Goal: Transaction & Acquisition: Purchase product/service

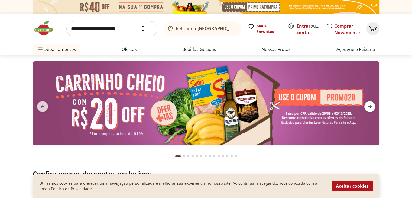
click at [368, 106] on icon "next" at bounding box center [370, 106] width 7 height 7
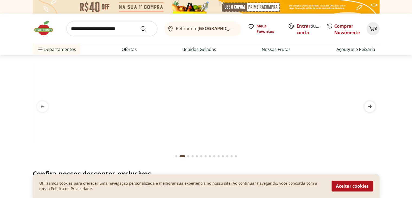
click at [367, 106] on icon "next" at bounding box center [370, 106] width 7 height 7
click at [366, 106] on span "next" at bounding box center [370, 106] width 11 height 11
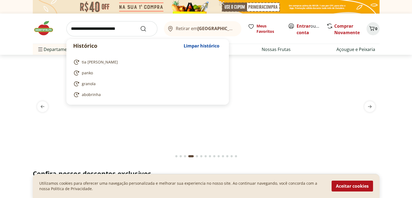
click at [111, 32] on input "search" at bounding box center [111, 28] width 91 height 15
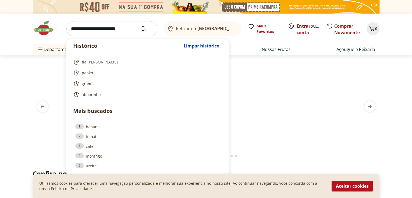
click at [304, 24] on link "Entrar" at bounding box center [304, 26] width 14 height 6
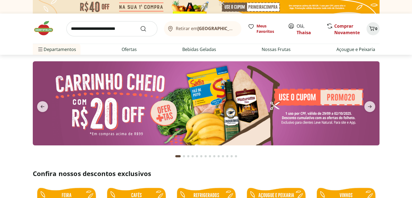
click at [103, 29] on input "search" at bounding box center [111, 28] width 91 height 15
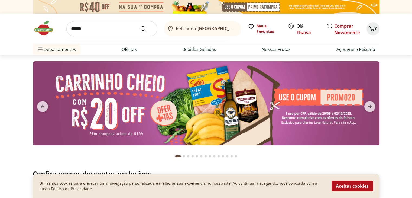
type input "******"
click at [140, 25] on button "Submit Search" at bounding box center [146, 28] width 13 height 7
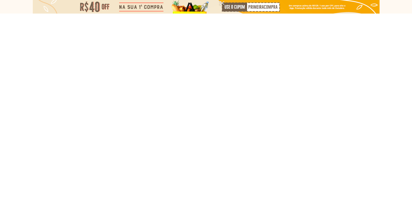
select select "**********"
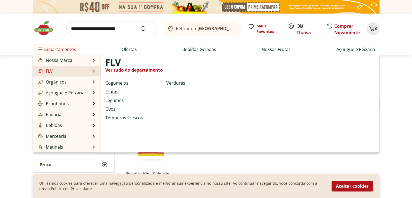
click at [114, 91] on link "Frutas" at bounding box center [111, 91] width 13 height 7
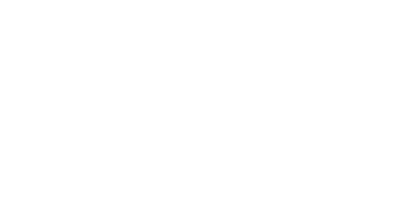
select select "**********"
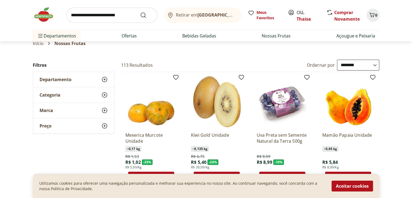
scroll to position [54, 0]
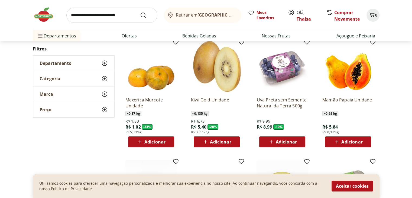
click at [229, 141] on span "Adicionar" at bounding box center [220, 142] width 21 height 4
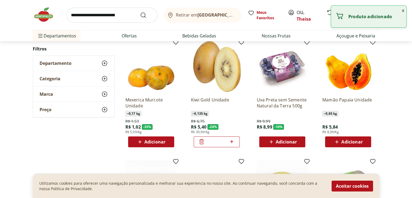
click at [233, 141] on icon at bounding box center [231, 141] width 3 height 3
type input "*"
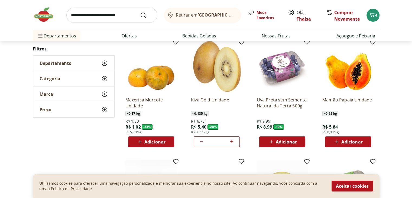
click at [363, 141] on div "Adicionar" at bounding box center [348, 142] width 37 height 10
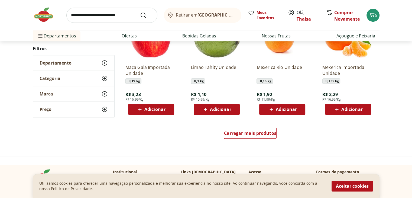
scroll to position [325, 0]
click at [266, 133] on span "Carregar mais produtos" at bounding box center [250, 133] width 52 height 4
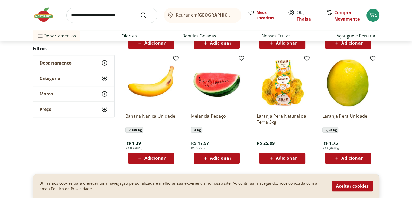
scroll to position [407, 0]
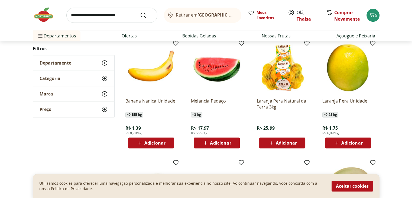
click at [232, 141] on div "Adicionar" at bounding box center [216, 143] width 37 height 10
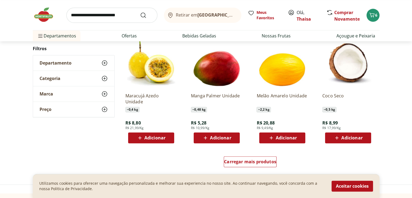
scroll to position [650, 0]
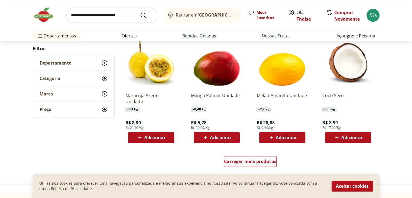
click at [233, 139] on div "Adicionar" at bounding box center [216, 138] width 37 height 10
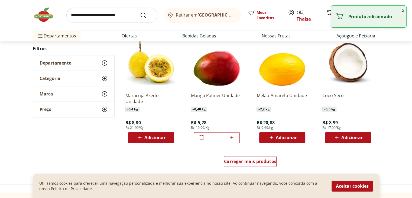
click at [233, 136] on icon at bounding box center [231, 137] width 7 height 7
type input "*"
click at [239, 160] on span "Carregar mais produtos" at bounding box center [250, 161] width 52 height 4
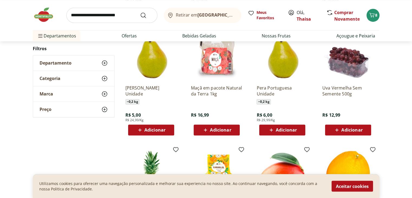
scroll to position [894, 0]
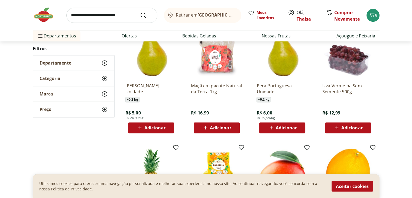
click at [299, 127] on div "Adicionar" at bounding box center [282, 128] width 37 height 10
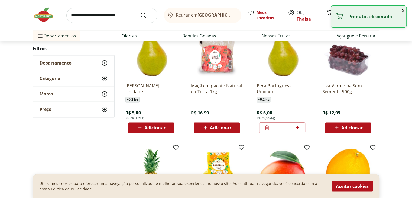
click at [299, 127] on icon at bounding box center [297, 127] width 7 height 7
type input "*"
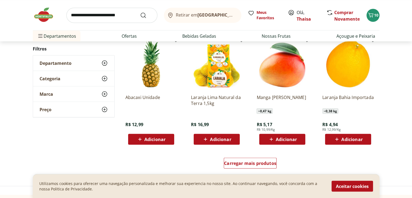
scroll to position [1003, 0]
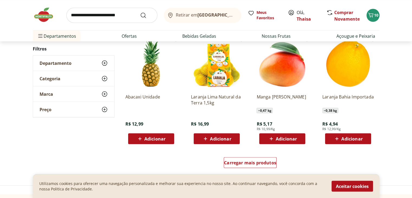
click at [366, 138] on div "Adicionar" at bounding box center [348, 139] width 37 height 10
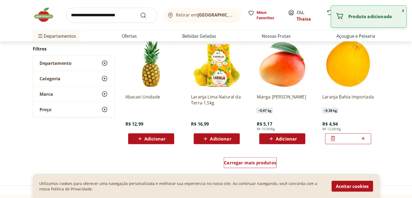
click at [364, 139] on icon at bounding box center [363, 138] width 7 height 7
type input "*"
click at [262, 166] on div "Carregar mais produtos" at bounding box center [250, 162] width 53 height 11
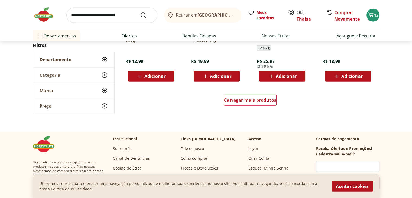
scroll to position [1436, 0]
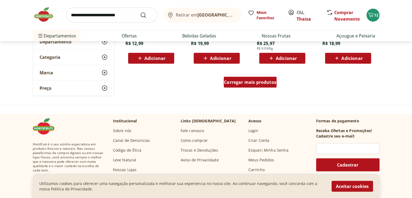
click at [245, 82] on span "Carregar mais produtos" at bounding box center [250, 82] width 52 height 4
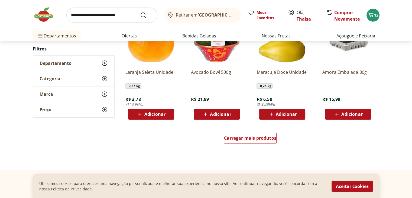
scroll to position [1735, 0]
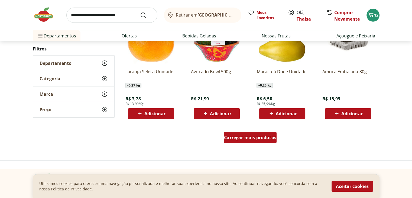
click at [249, 138] on span "Carregar mais produtos" at bounding box center [250, 137] width 52 height 4
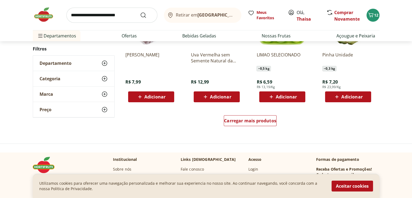
scroll to position [2114, 0]
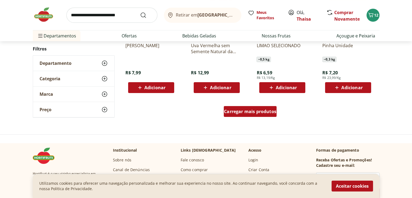
click at [251, 113] on span "Carregar mais produtos" at bounding box center [250, 111] width 52 height 4
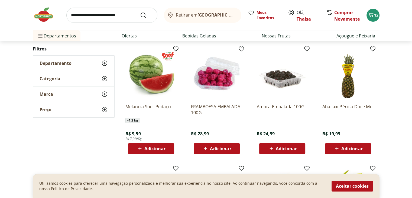
scroll to position [2168, 0]
click at [162, 147] on span "Adicionar" at bounding box center [154, 148] width 21 height 4
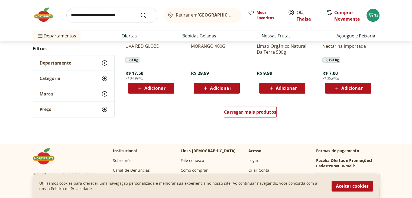
scroll to position [2466, 0]
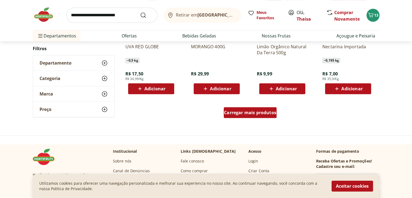
click at [248, 112] on span "Carregar mais produtos" at bounding box center [250, 112] width 52 height 4
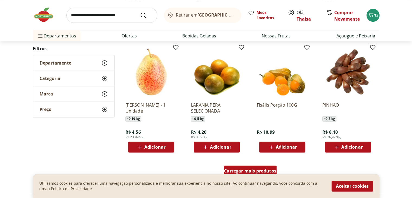
scroll to position [2764, 0]
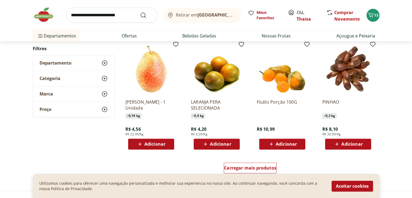
click at [233, 141] on div "Adicionar" at bounding box center [216, 144] width 37 height 10
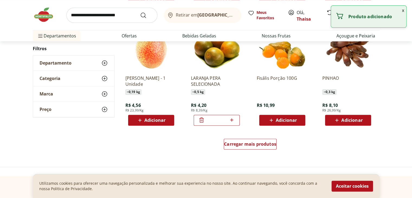
scroll to position [2792, 0]
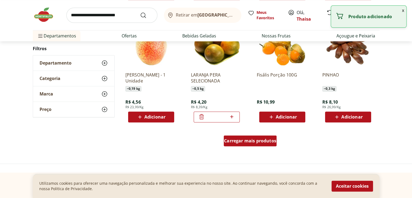
click at [233, 141] on span "Carregar mais produtos" at bounding box center [250, 140] width 52 height 4
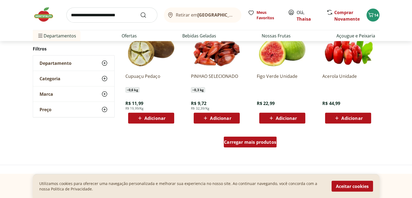
scroll to position [3144, 0]
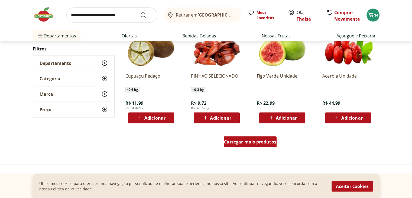
click at [233, 141] on span "Carregar mais produtos" at bounding box center [250, 142] width 52 height 4
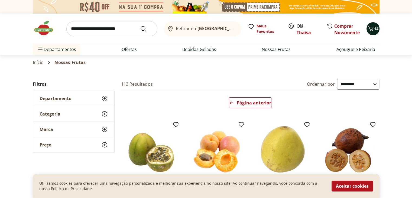
click at [373, 26] on icon "Carrinho" at bounding box center [371, 28] width 7 height 7
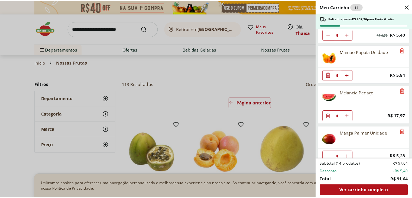
scroll to position [27, 0]
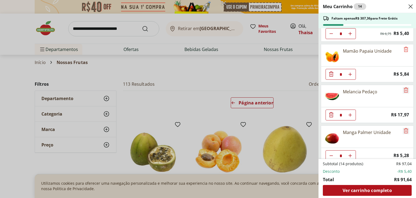
click at [404, 89] on icon "Remove" at bounding box center [406, 90] width 7 height 7
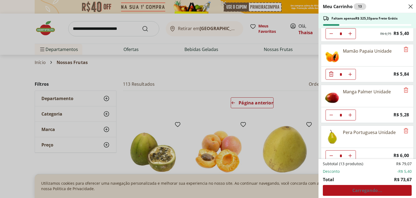
click at [203, 82] on div "Meu Carrinho 13 Faltam apenas R$ 325,33 para Frete Grátis Kiwi Gold Unidade * O…" at bounding box center [208, 99] width 416 height 198
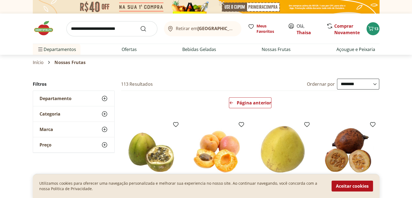
click at [89, 27] on input "search" at bounding box center [111, 28] width 91 height 15
type input "*****"
click at [140, 25] on button "Submit Search" at bounding box center [146, 28] width 13 height 7
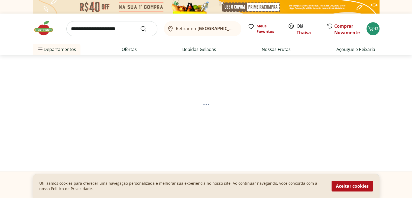
select select "**********"
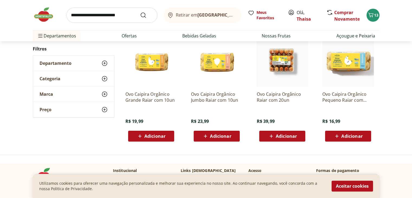
scroll to position [81, 0]
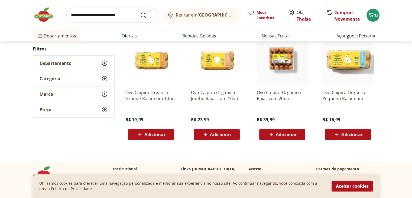
click at [163, 136] on span "Adicionar" at bounding box center [154, 134] width 21 height 4
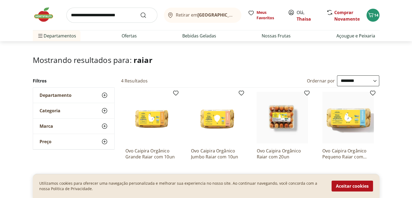
scroll to position [0, 0]
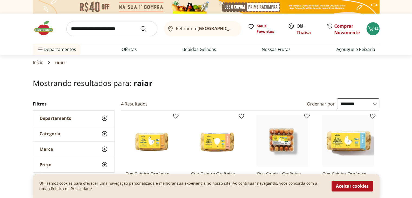
click at [42, 33] on img at bounding box center [46, 28] width 27 height 16
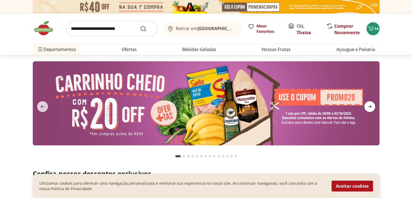
click at [371, 107] on icon "next" at bounding box center [370, 106] width 4 height 3
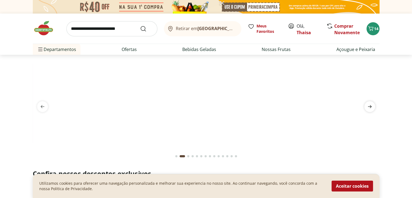
click at [371, 107] on icon "next" at bounding box center [370, 106] width 4 height 3
click at [40, 104] on icon "previous" at bounding box center [42, 106] width 7 height 7
click at [370, 108] on icon "next" at bounding box center [370, 106] width 7 height 7
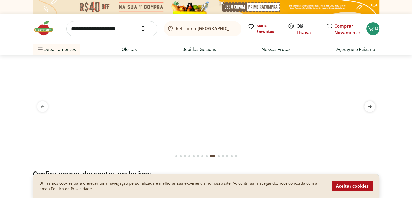
click at [370, 108] on icon "next" at bounding box center [370, 106] width 7 height 7
click at [370, 108] on icon "next" at bounding box center [370, 106] width 4 height 3
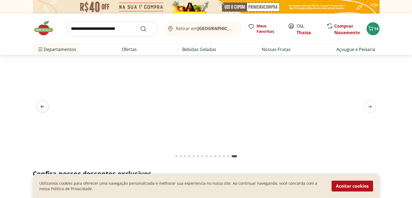
click at [45, 107] on icon "previous" at bounding box center [42, 106] width 7 height 7
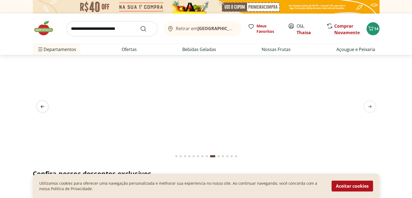
click at [45, 107] on icon "previous" at bounding box center [42, 106] width 7 height 7
click at [370, 107] on icon "next" at bounding box center [370, 106] width 7 height 7
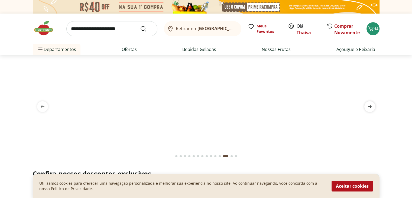
click at [370, 107] on icon "next" at bounding box center [370, 106] width 7 height 7
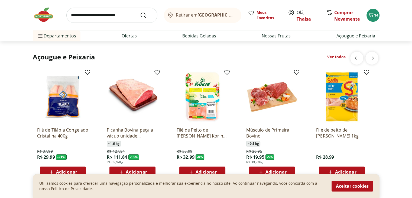
scroll to position [569, 0]
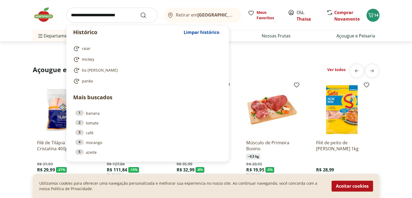
click at [92, 20] on input "search" at bounding box center [111, 15] width 91 height 15
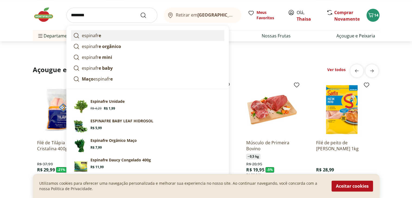
click at [105, 39] on link "espinafr e" at bounding box center [147, 35] width 153 height 11
type input "*********"
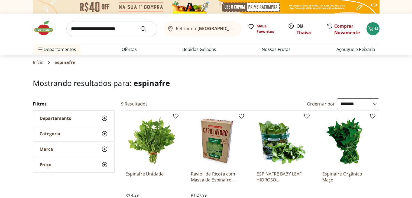
select select "**********"
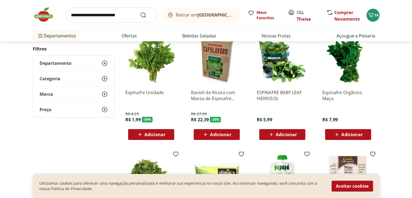
click at [358, 134] on span "Adicionar" at bounding box center [351, 134] width 21 height 4
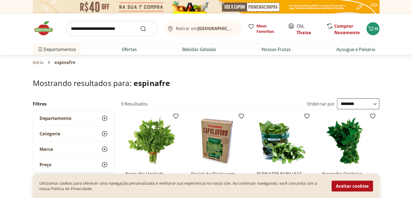
click at [46, 31] on img at bounding box center [46, 28] width 27 height 16
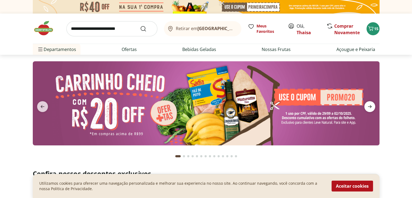
click at [369, 108] on icon "next" at bounding box center [370, 106] width 7 height 7
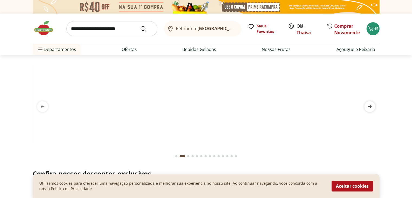
click at [369, 107] on icon "next" at bounding box center [370, 106] width 7 height 7
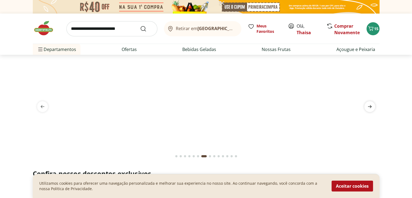
click at [369, 107] on icon "next" at bounding box center [370, 106] width 7 height 7
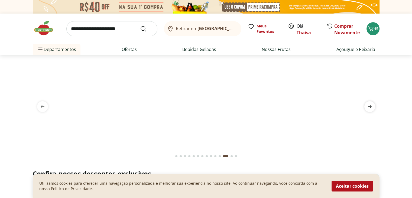
click at [369, 107] on icon "next" at bounding box center [370, 106] width 7 height 7
click at [44, 29] on img at bounding box center [46, 28] width 27 height 16
click at [81, 36] on input "search" at bounding box center [111, 28] width 91 height 15
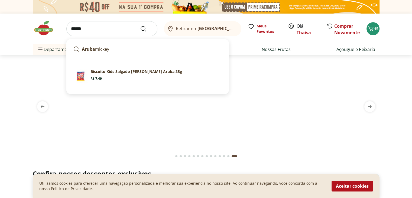
type input "******"
click at [140, 25] on button "Submit Search" at bounding box center [146, 28] width 13 height 7
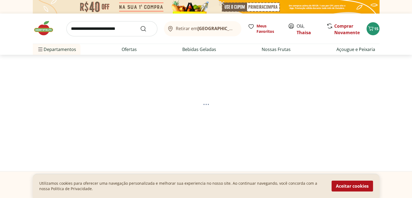
select select "**********"
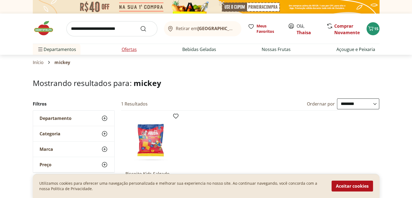
click at [129, 49] on link "Ofertas" at bounding box center [129, 49] width 15 height 7
select select "**********"
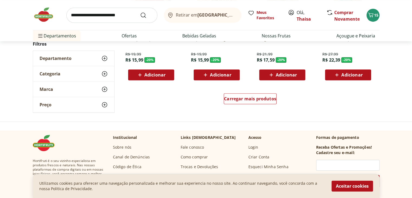
scroll to position [352, 0]
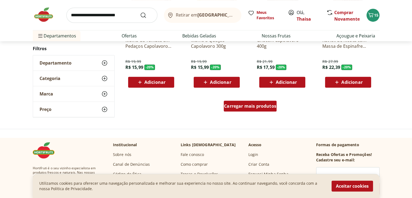
click at [258, 106] on span "Carregar mais produtos" at bounding box center [250, 106] width 52 height 4
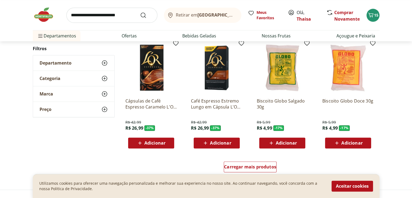
scroll to position [650, 0]
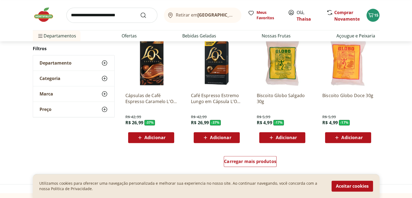
click at [296, 137] on span "Adicionar" at bounding box center [286, 137] width 21 height 4
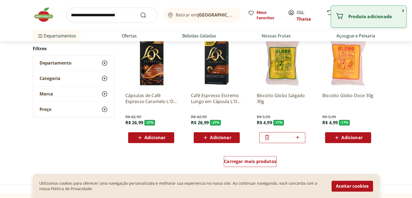
click at [298, 137] on icon at bounding box center [297, 137] width 3 height 3
type input "*"
click at [256, 163] on span "Carregar mais produtos" at bounding box center [250, 161] width 52 height 4
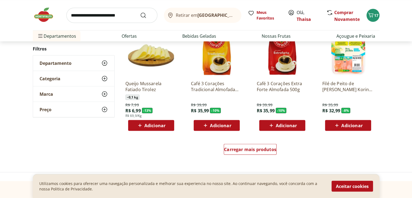
scroll to position [1030, 0]
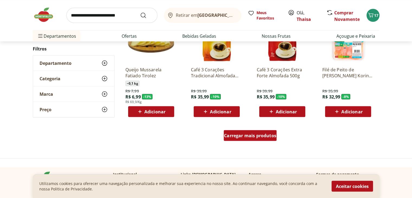
click at [245, 137] on span "Carregar mais produtos" at bounding box center [250, 135] width 52 height 4
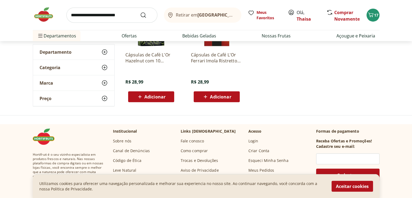
scroll to position [1409, 0]
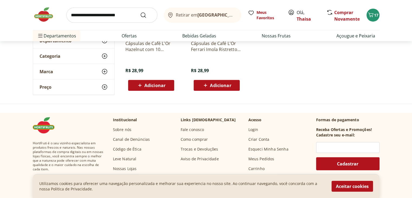
click at [44, 14] on img at bounding box center [46, 15] width 27 height 16
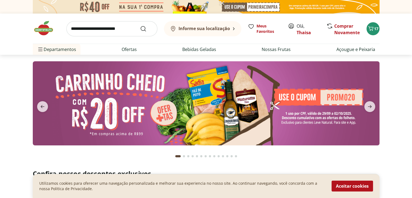
type input "*"
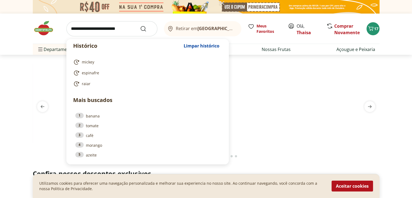
click at [82, 30] on input "search" at bounding box center [111, 28] width 91 height 15
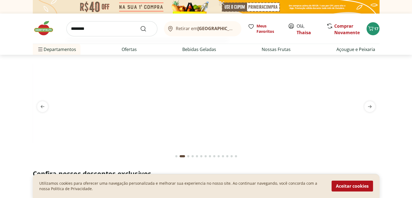
type input "********"
click at [140, 25] on button "Submit Search" at bounding box center [146, 28] width 13 height 7
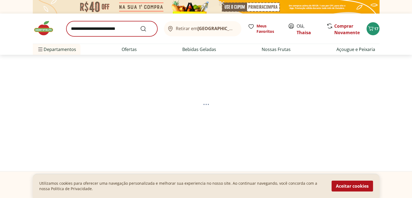
select select "**********"
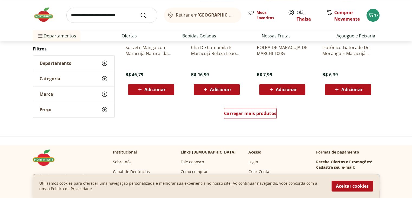
scroll to position [379, 0]
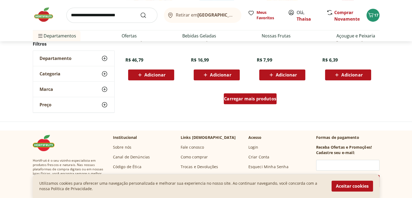
click at [243, 97] on span "Carregar mais produtos" at bounding box center [250, 98] width 52 height 4
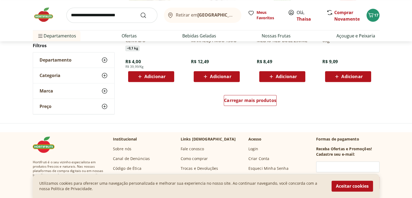
scroll to position [732, 0]
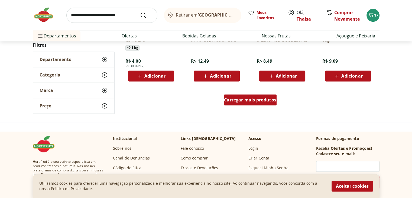
click at [250, 99] on span "Carregar mais produtos" at bounding box center [250, 100] width 52 height 4
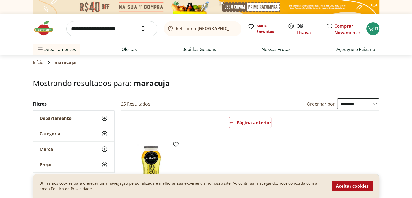
click at [100, 33] on input "search" at bounding box center [111, 28] width 91 height 15
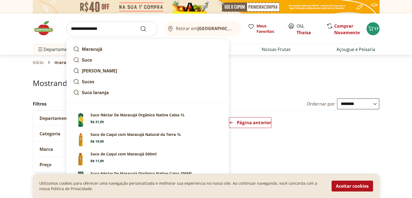
type input "**********"
click at [140, 25] on button "Submit Search" at bounding box center [146, 28] width 13 height 7
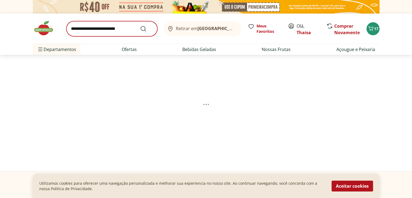
select select "**********"
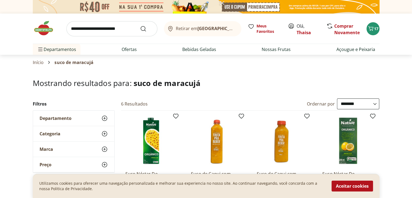
click at [44, 32] on img at bounding box center [46, 28] width 27 height 16
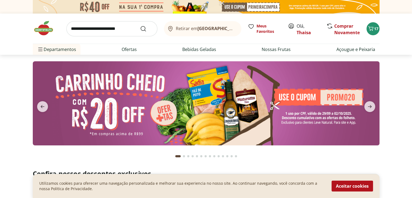
click at [110, 27] on input "search" at bounding box center [111, 28] width 91 height 15
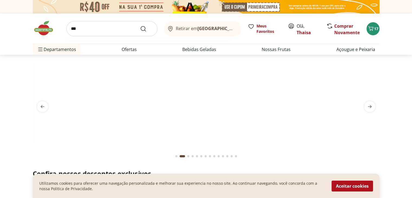
type input "***"
click at [140, 25] on button "Submit Search" at bounding box center [146, 28] width 13 height 7
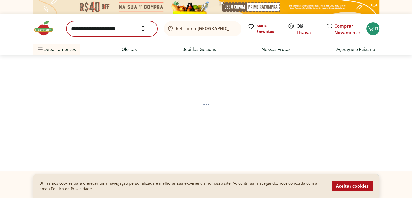
select select "**********"
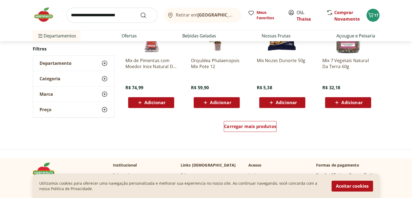
scroll to position [352, 0]
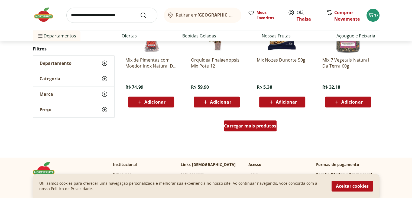
click at [226, 128] on span "Carregar mais produtos" at bounding box center [250, 126] width 52 height 4
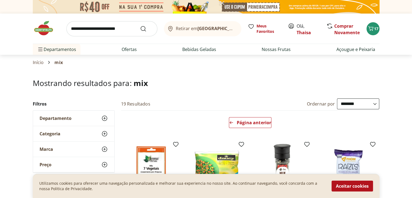
click at [40, 31] on img at bounding box center [46, 28] width 27 height 16
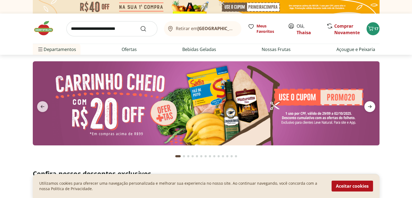
click at [372, 108] on icon "next" at bounding box center [370, 106] width 7 height 7
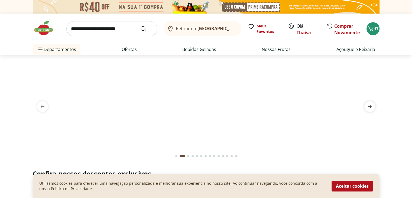
click at [372, 107] on icon "next" at bounding box center [370, 106] width 7 height 7
click at [368, 104] on icon "next" at bounding box center [370, 106] width 7 height 7
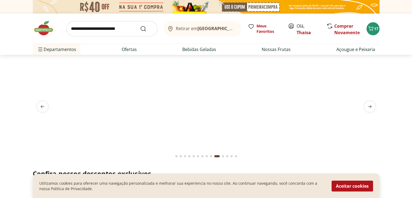
click at [89, 32] on input "search" at bounding box center [111, 28] width 91 height 15
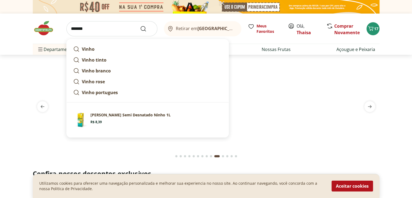
type input "*******"
click at [140, 25] on button "Submit Search" at bounding box center [146, 28] width 13 height 7
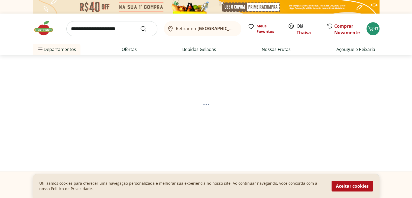
select select "**********"
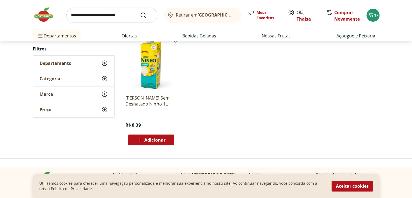
scroll to position [81, 0]
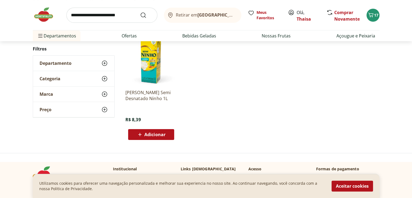
click at [170, 133] on button "Adicionar" at bounding box center [151, 134] width 46 height 11
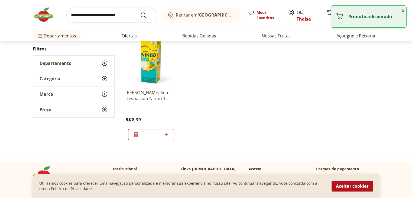
click at [168, 133] on icon at bounding box center [166, 134] width 7 height 7
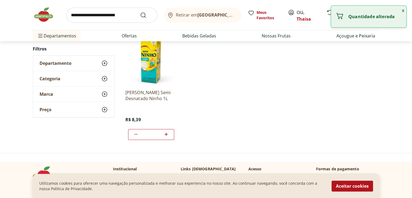
click at [168, 133] on icon at bounding box center [166, 134] width 7 height 7
click at [167, 133] on icon at bounding box center [166, 134] width 7 height 7
type input "*"
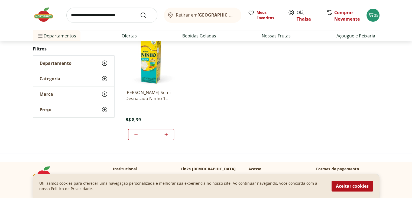
click at [213, 118] on ul "Leite Levinho Semi Desnatado Ninho 1L R$ 8,39 *" at bounding box center [250, 86] width 259 height 115
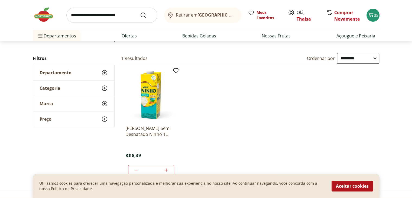
scroll to position [0, 0]
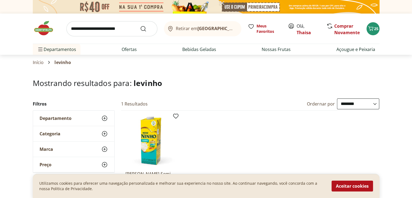
click at [47, 28] on img at bounding box center [46, 28] width 27 height 16
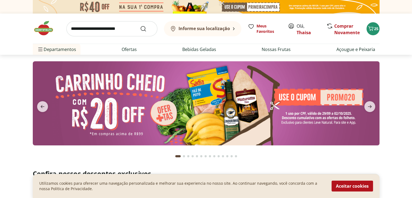
type input "*"
click at [369, 107] on icon "next" at bounding box center [370, 106] width 7 height 7
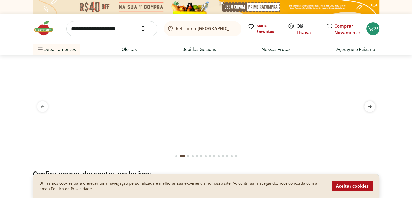
click at [369, 107] on icon "next" at bounding box center [370, 106] width 7 height 7
click at [338, 48] on link "Açougue e Peixaria" at bounding box center [356, 49] width 39 height 7
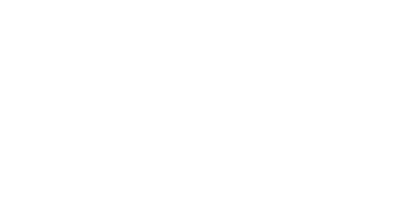
select select "**********"
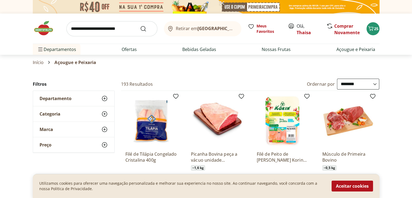
click at [45, 28] on img at bounding box center [46, 28] width 27 height 16
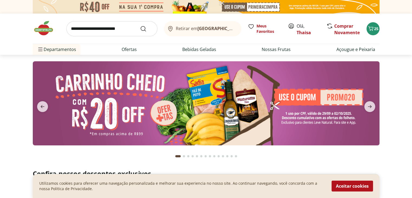
click at [84, 32] on input "search" at bounding box center [111, 28] width 91 height 15
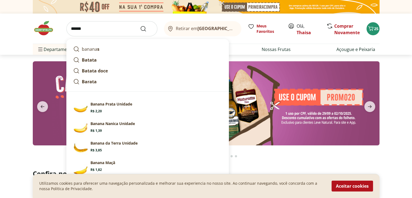
type input "******"
click at [140, 25] on button "Submit Search" at bounding box center [146, 28] width 13 height 7
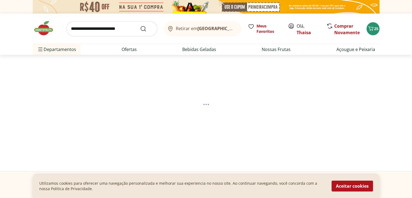
select select "**********"
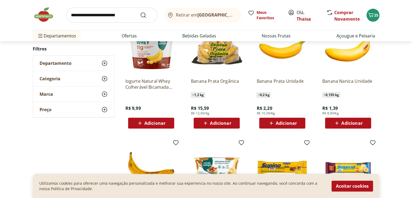
scroll to position [108, 0]
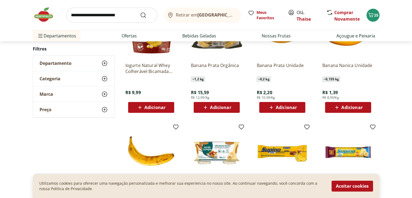
click at [234, 108] on div "Adicionar" at bounding box center [216, 107] width 37 height 10
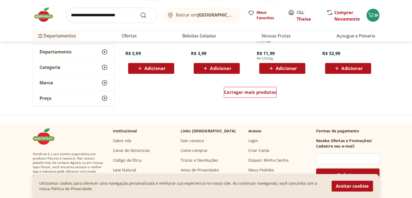
scroll to position [325, 0]
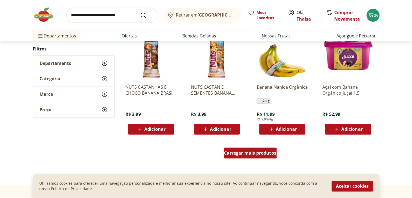
click at [241, 153] on span "Carregar mais produtos" at bounding box center [250, 153] width 52 height 4
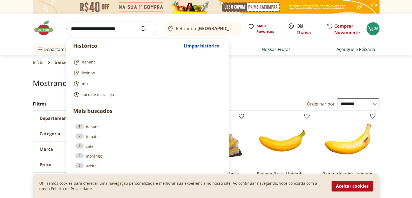
click at [91, 26] on input "search" at bounding box center [111, 28] width 91 height 15
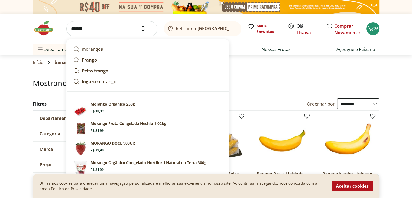
type input "*******"
click at [140, 25] on button "Submit Search" at bounding box center [146, 28] width 13 height 7
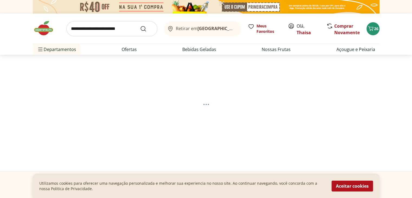
select select "**********"
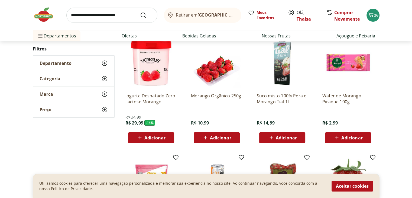
scroll to position [81, 0]
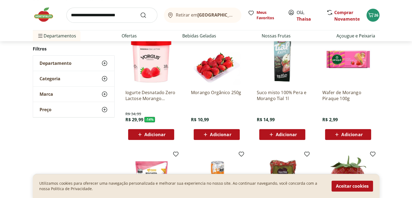
click at [232, 134] on div "Adicionar" at bounding box center [216, 135] width 37 height 10
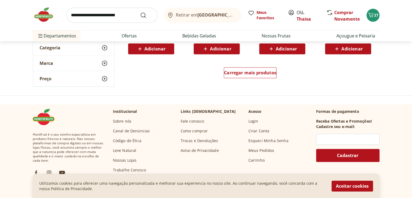
scroll to position [407, 0]
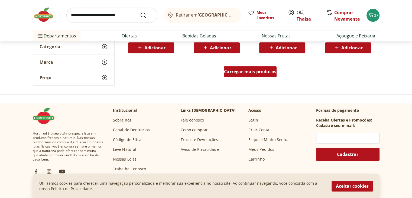
click at [256, 71] on span "Carregar mais produtos" at bounding box center [250, 71] width 52 height 4
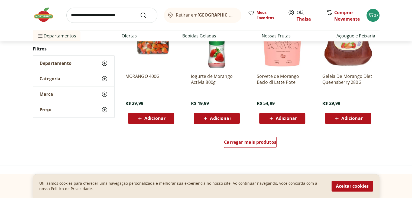
scroll to position [705, 0]
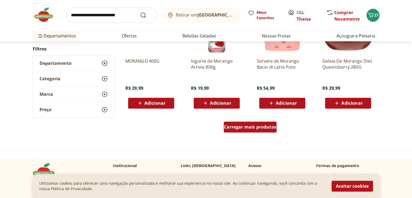
click at [257, 126] on span "Carregar mais produtos" at bounding box center [250, 127] width 52 height 4
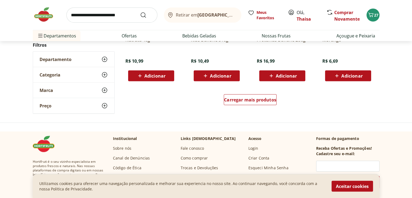
scroll to position [1084, 0]
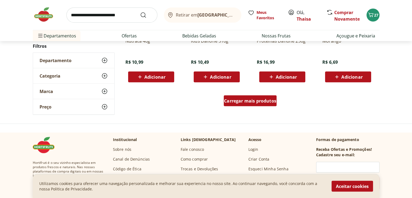
click at [237, 105] on div "Carregar mais produtos" at bounding box center [250, 100] width 53 height 11
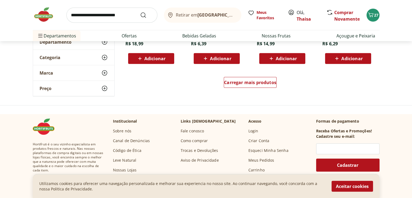
scroll to position [1464, 0]
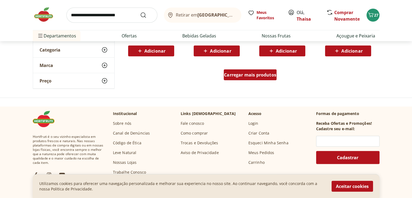
click at [237, 74] on span "Carregar mais produtos" at bounding box center [250, 75] width 52 height 4
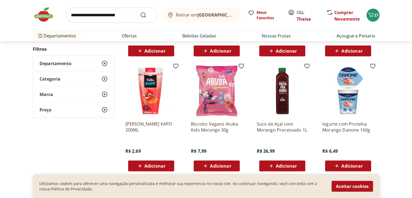
click at [229, 166] on span "Adicionar" at bounding box center [220, 166] width 21 height 4
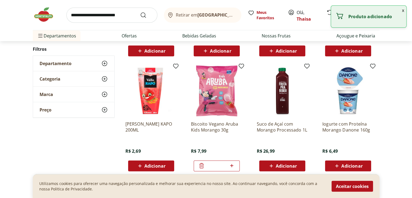
click at [232, 167] on icon at bounding box center [231, 165] width 7 height 7
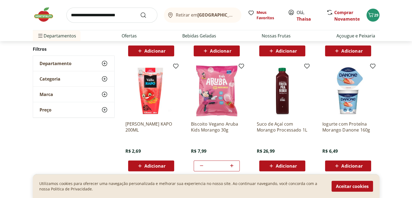
click at [232, 165] on icon at bounding box center [231, 165] width 3 height 3
click at [231, 165] on icon at bounding box center [231, 165] width 3 height 3
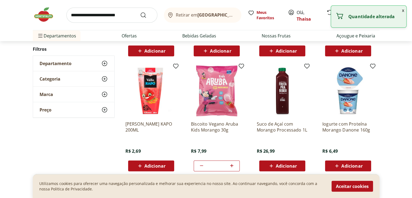
click at [202, 164] on icon at bounding box center [201, 165] width 7 height 7
type input "*"
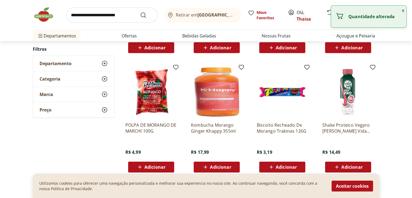
scroll to position [1707, 0]
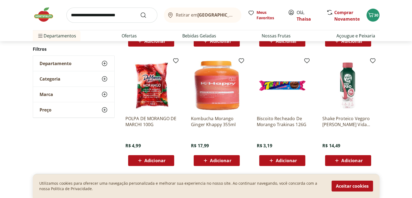
click at [298, 160] on div "Adicionar" at bounding box center [282, 161] width 37 height 10
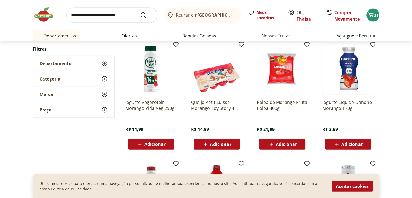
scroll to position [1247, 0]
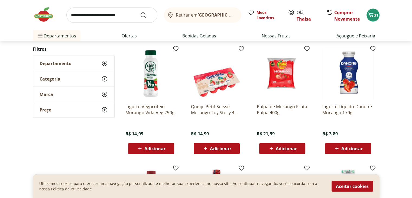
click at [93, 15] on input "search" at bounding box center [111, 15] width 91 height 15
type input "*******"
click at [140, 12] on button "Submit Search" at bounding box center [146, 15] width 13 height 7
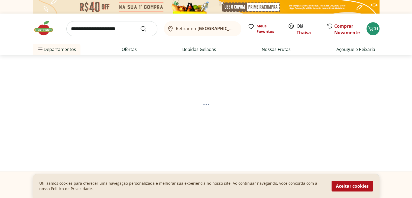
select select "**********"
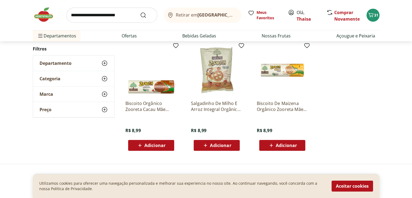
scroll to position [81, 0]
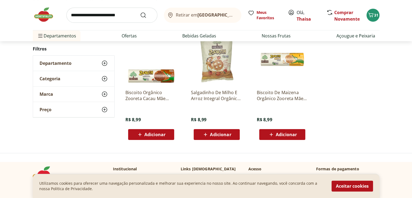
click at [230, 134] on span "Adicionar" at bounding box center [220, 134] width 21 height 4
click at [235, 135] on icon at bounding box center [231, 134] width 7 height 7
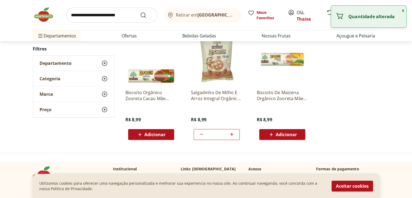
click at [231, 131] on icon at bounding box center [231, 134] width 7 height 7
click at [231, 133] on icon at bounding box center [231, 134] width 7 height 7
type input "*"
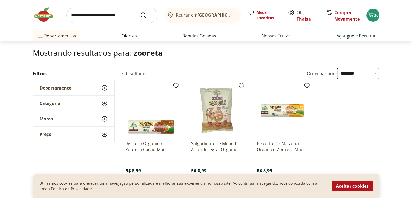
scroll to position [0, 0]
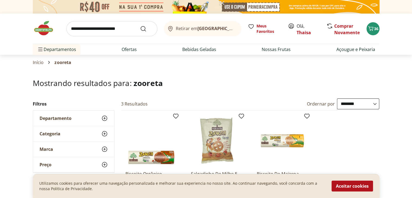
click at [43, 29] on img at bounding box center [46, 28] width 27 height 16
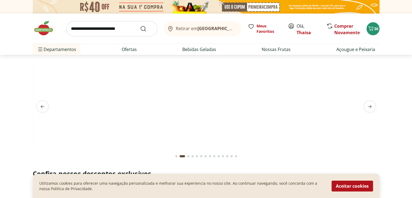
click at [380, 40] on div "Retirar em Rio de Janeiro/RJ Meus Favoritos Olá, Thaisa Comprar Novamente 36 De…" at bounding box center [206, 34] width 369 height 41
click at [99, 31] on input "search" at bounding box center [111, 28] width 91 height 15
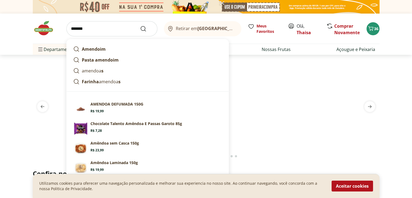
type input "*******"
click at [140, 25] on button "Submit Search" at bounding box center [146, 28] width 13 height 7
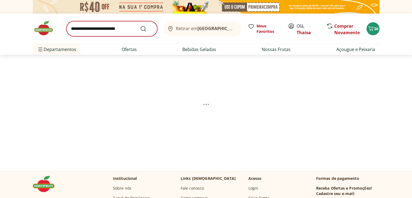
select select "**********"
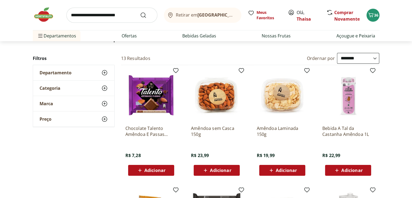
scroll to position [54, 0]
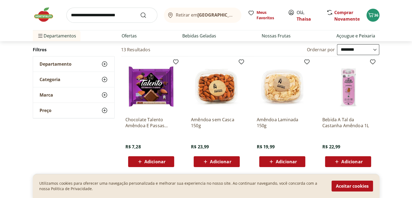
click at [294, 159] on span "Adicionar" at bounding box center [286, 161] width 21 height 4
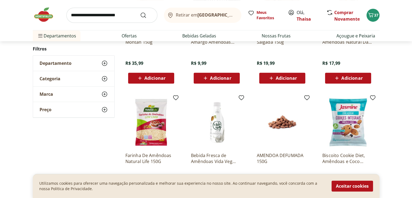
scroll to position [244, 0]
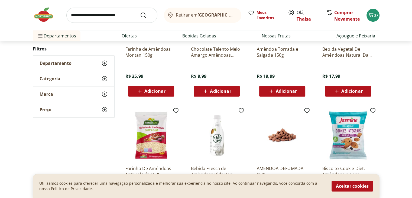
click at [78, 18] on input "search" at bounding box center [111, 15] width 91 height 15
type input "**********"
click at [140, 12] on button "Submit Search" at bounding box center [146, 15] width 13 height 7
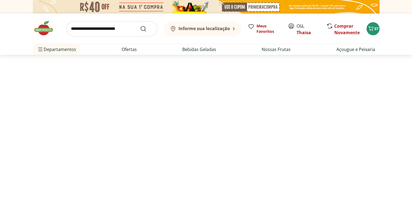
select select "**********"
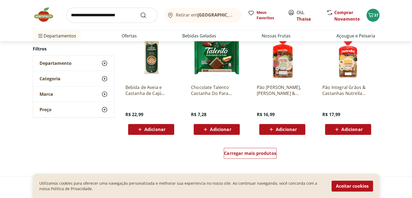
scroll to position [325, 0]
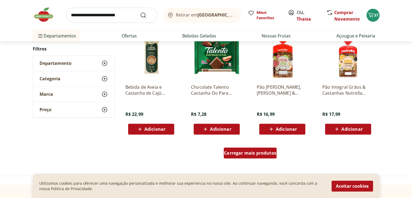
click at [238, 156] on div "Carregar mais produtos" at bounding box center [250, 152] width 53 height 11
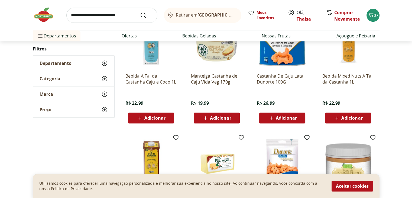
scroll to position [569, 0]
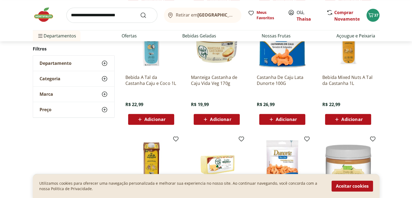
click at [295, 118] on span "Adicionar" at bounding box center [286, 119] width 21 height 4
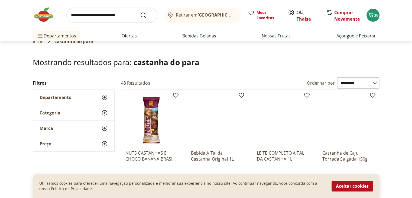
scroll to position [0, 0]
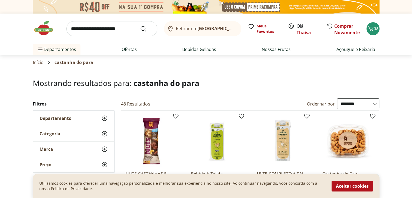
click at [41, 31] on img at bounding box center [46, 28] width 27 height 16
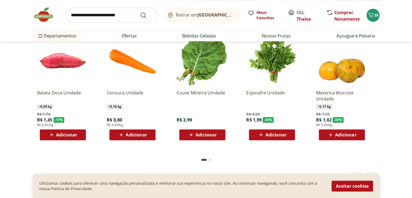
scroll to position [488, 0]
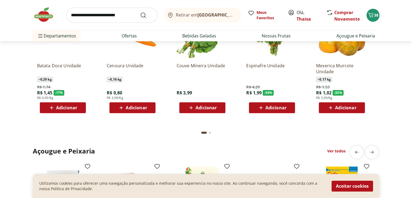
click at [357, 108] on div "Adicionar" at bounding box center [341, 108] width 37 height 10
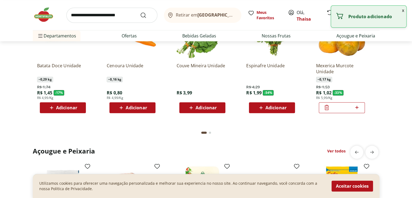
click at [357, 107] on icon at bounding box center [357, 107] width 7 height 7
type input "*"
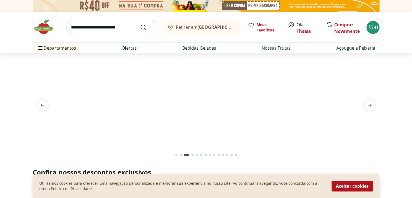
scroll to position [0, 0]
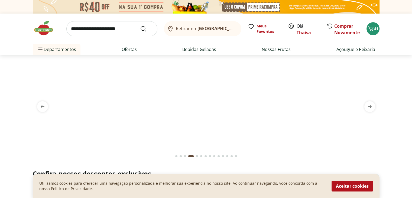
click at [162, 61] on img at bounding box center [206, 61] width 347 height 0
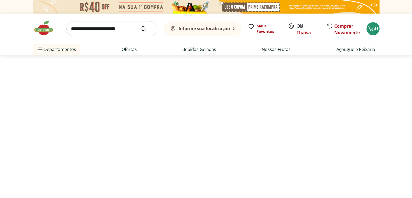
select select "**********"
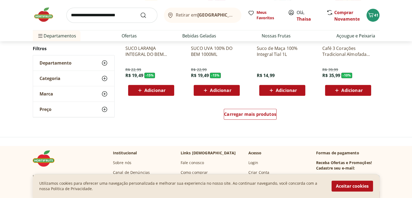
scroll to position [352, 0]
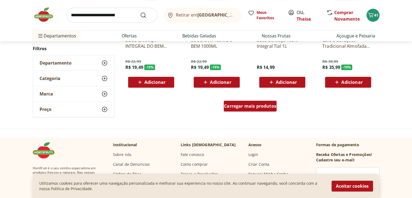
click at [232, 110] on div "Carregar mais produtos" at bounding box center [250, 106] width 53 height 11
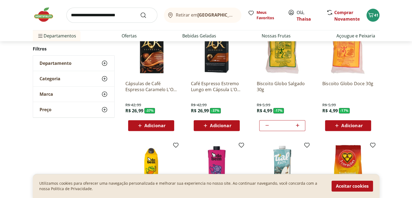
scroll to position [0, 0]
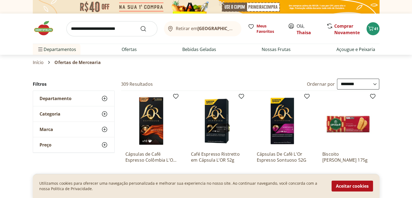
click at [43, 32] on img at bounding box center [46, 28] width 27 height 16
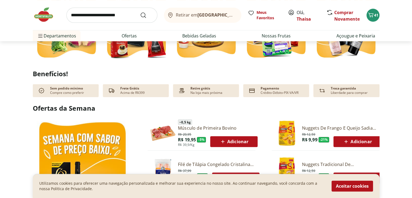
scroll to position [108, 0]
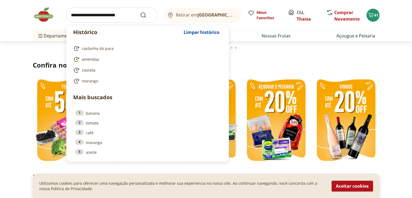
click at [91, 19] on input "search" at bounding box center [111, 15] width 91 height 15
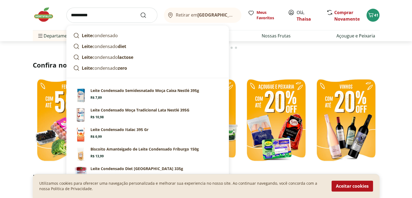
type input "**********"
click at [140, 12] on button "Submit Search" at bounding box center [146, 15] width 13 height 7
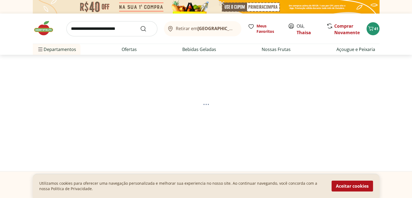
select select "**********"
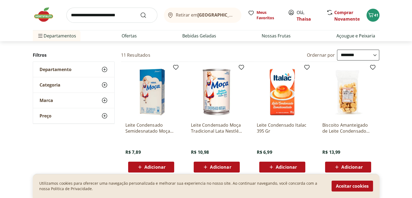
scroll to position [54, 0]
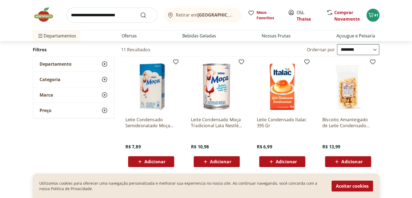
click at [236, 160] on button "Adicionar" at bounding box center [217, 161] width 46 height 11
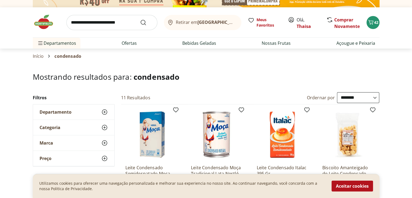
scroll to position [0, 0]
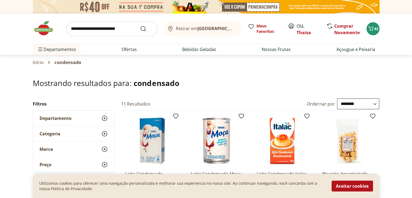
click at [116, 21] on input "search" at bounding box center [111, 28] width 91 height 15
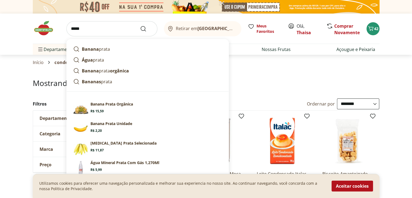
type input "*****"
click at [140, 25] on button "Submit Search" at bounding box center [146, 28] width 13 height 7
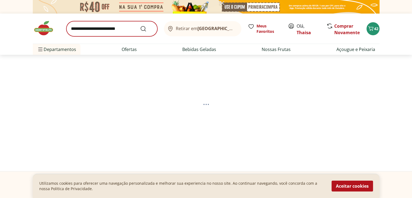
select select "**********"
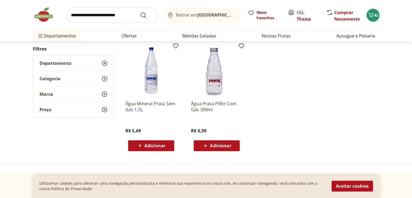
scroll to position [190, 0]
click at [165, 144] on span "Adicionar" at bounding box center [154, 145] width 21 height 4
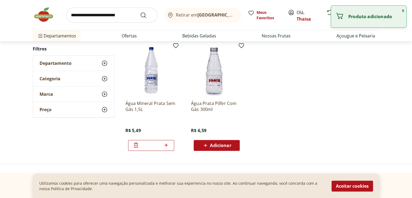
click at [165, 144] on icon at bounding box center [166, 145] width 7 height 7
click at [165, 142] on icon at bounding box center [166, 145] width 7 height 7
click at [166, 143] on icon at bounding box center [166, 144] width 3 height 3
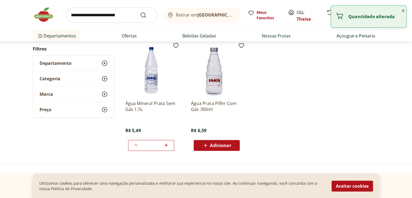
type input "*"
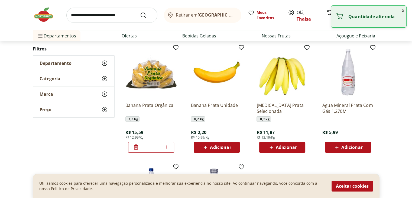
scroll to position [54, 0]
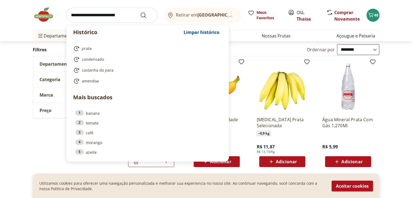
click at [96, 15] on input "search" at bounding box center [111, 15] width 91 height 15
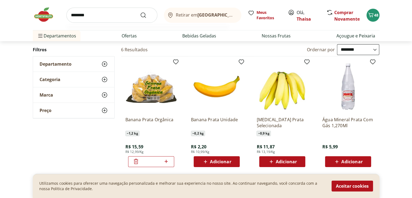
type input "********"
click at [140, 12] on button "Submit Search" at bounding box center [146, 15] width 13 height 7
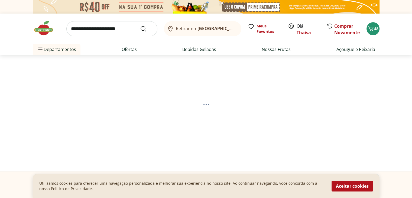
select select "**********"
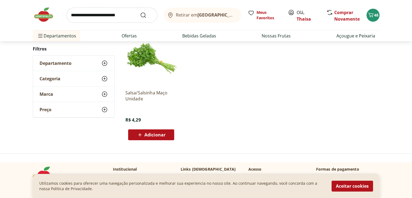
scroll to position [81, 0]
click at [164, 139] on button "Adicionar" at bounding box center [151, 134] width 46 height 11
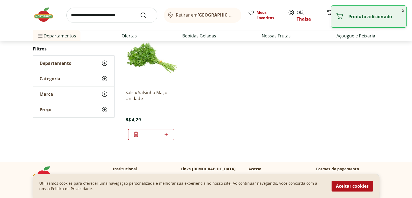
scroll to position [0, 0]
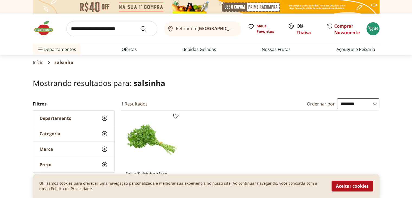
click at [40, 29] on img at bounding box center [46, 28] width 27 height 16
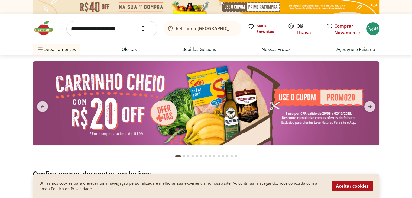
click at [81, 31] on input "search" at bounding box center [111, 28] width 91 height 15
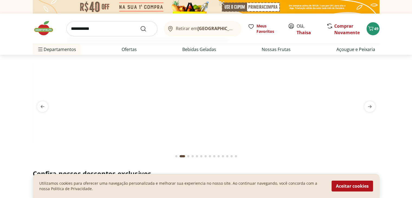
type input "**********"
click at [140, 25] on button "Submit Search" at bounding box center [146, 28] width 13 height 7
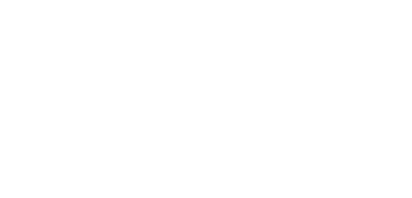
select select "**********"
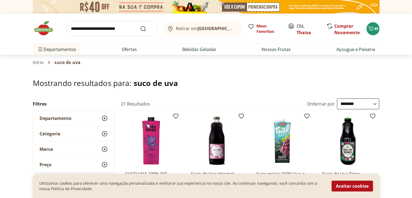
select select "**********"
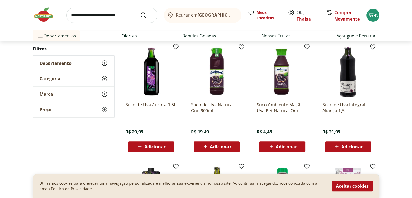
scroll to position [190, 0]
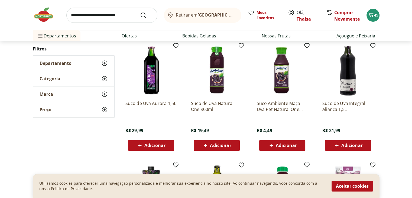
click at [293, 144] on span "Adicionar" at bounding box center [286, 145] width 21 height 4
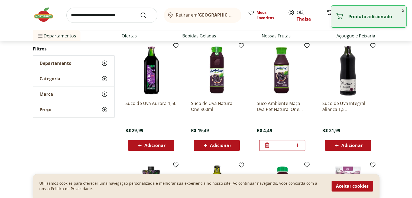
click at [297, 144] on icon at bounding box center [297, 144] width 3 height 3
type input "*"
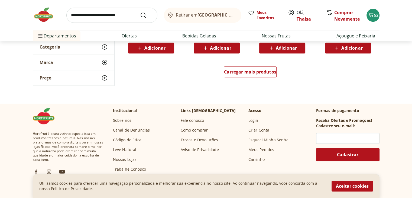
scroll to position [407, 0]
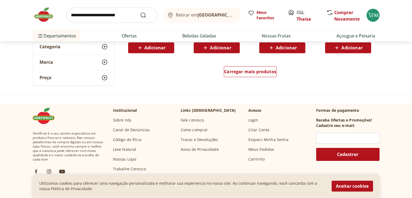
click at [232, 65] on div "Carregar mais produtos" at bounding box center [250, 73] width 263 height 26
click at [232, 68] on div "Carregar mais produtos" at bounding box center [250, 71] width 53 height 11
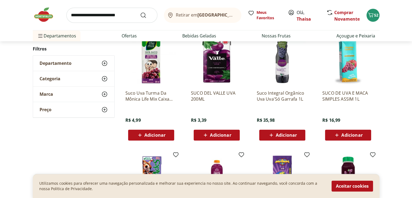
scroll to position [434, 0]
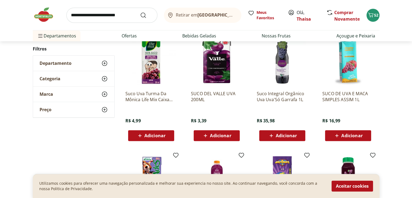
click at [168, 132] on div "Adicionar" at bounding box center [151, 136] width 37 height 10
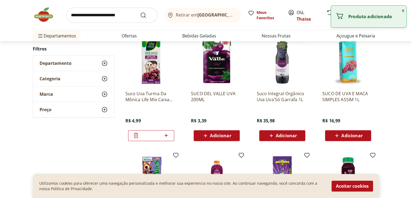
click at [167, 134] on icon at bounding box center [166, 135] width 7 height 7
type input "*"
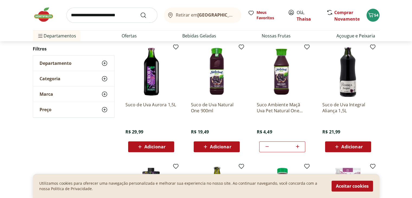
scroll to position [190, 0]
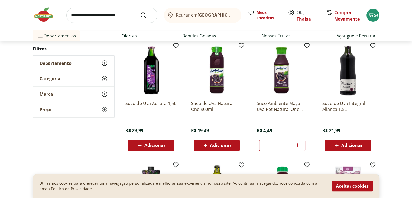
click at [266, 144] on icon at bounding box center [267, 145] width 7 height 7
type input "*"
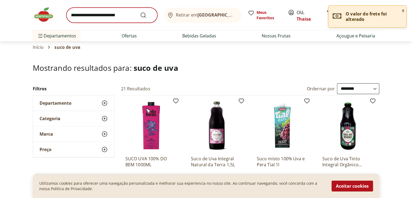
scroll to position [0, 0]
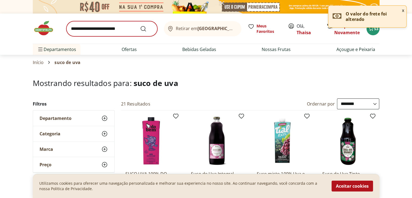
click at [113, 17] on div "Retirar em [GEOGRAPHIC_DATA]/RJ Meus Favoritos Olá, Thaisa Comprar Novamente 53" at bounding box center [206, 29] width 347 height 30
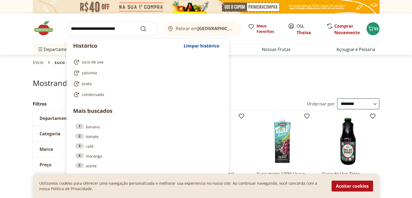
click at [112, 31] on input "search" at bounding box center [111, 28] width 91 height 15
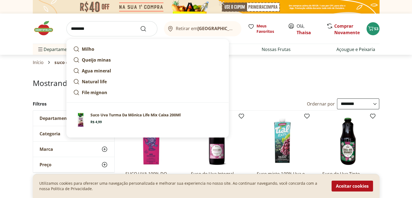
type input "********"
click at [140, 25] on button "Submit Search" at bounding box center [146, 28] width 13 height 7
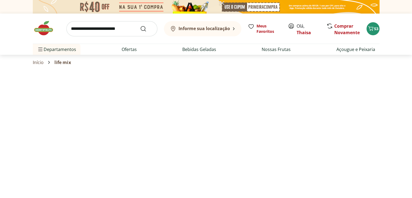
select select "**********"
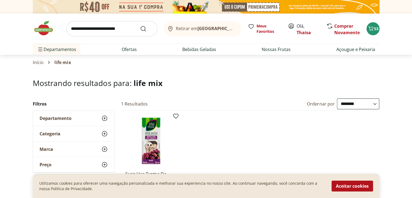
click at [40, 32] on img at bounding box center [46, 28] width 27 height 16
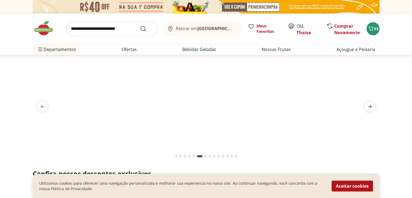
click at [372, 106] on icon "next" at bounding box center [370, 106] width 4 height 3
click at [371, 106] on icon "next" at bounding box center [370, 106] width 4 height 3
click at [182, 61] on img at bounding box center [206, 61] width 347 height 0
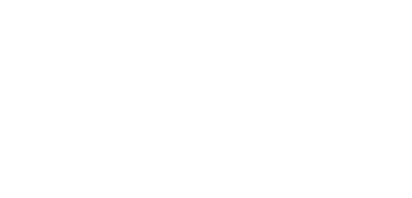
select select "**********"
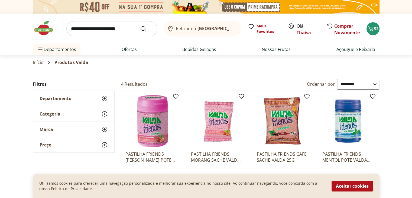
click at [44, 28] on img at bounding box center [46, 28] width 27 height 16
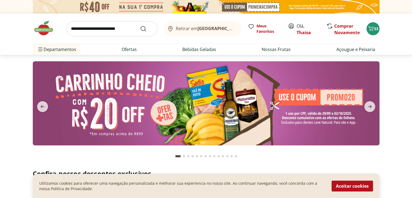
click at [117, 30] on input "search" at bounding box center [111, 28] width 91 height 15
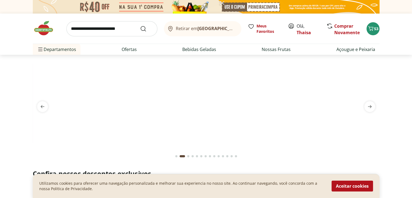
click at [8, 30] on header "Retirar em [GEOGRAPHIC_DATA]/RJ Olá, [GEOGRAPHIC_DATA] 53 Retirar em [GEOGRAPHI…" at bounding box center [206, 34] width 412 height 41
click at [349, 48] on link "Açougue e Peixaria" at bounding box center [356, 49] width 39 height 7
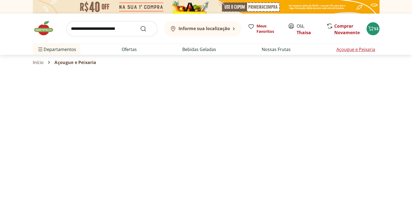
select select "**********"
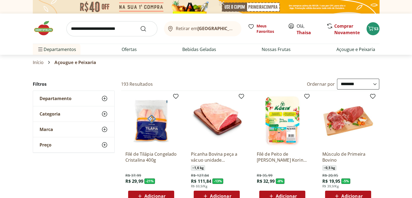
click at [44, 25] on img at bounding box center [46, 28] width 27 height 16
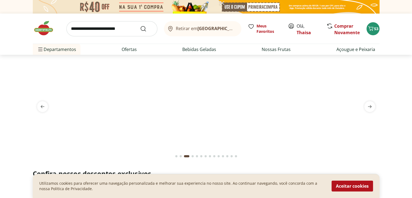
click at [82, 28] on input "search" at bounding box center [111, 28] width 91 height 15
type input "*******"
click at [140, 25] on button "Submit Search" at bounding box center [146, 28] width 13 height 7
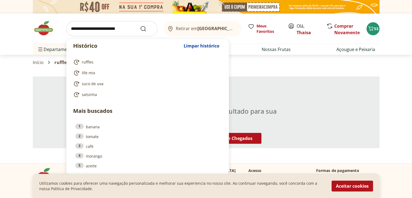
click at [75, 28] on input "search" at bounding box center [111, 28] width 91 height 15
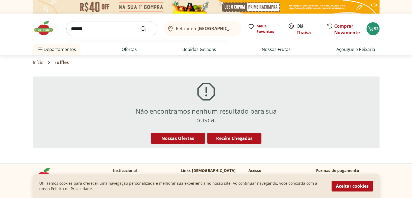
click at [140, 25] on button "Submit Search" at bounding box center [146, 28] width 13 height 7
drag, startPoint x: 90, startPoint y: 30, endPoint x: 49, endPoint y: 33, distance: 41.6
click at [49, 33] on div "******* Retirar em [GEOGRAPHIC_DATA]/RJ Meus Favoritos Olá, Thaisa Comprar Nova…" at bounding box center [206, 29] width 347 height 30
type input "**********"
click at [140, 25] on button "Submit Search" at bounding box center [146, 28] width 13 height 7
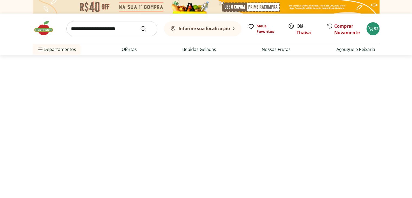
select select "**********"
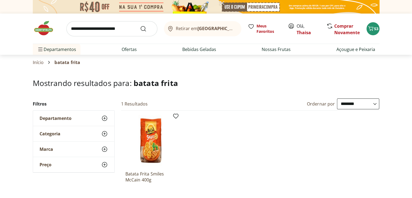
click at [43, 33] on img at bounding box center [46, 28] width 27 height 16
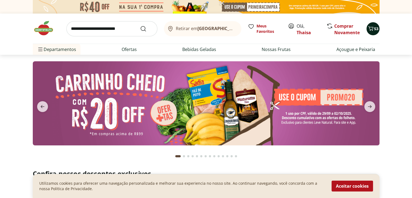
click at [372, 27] on icon "Carrinho" at bounding box center [370, 28] width 5 height 5
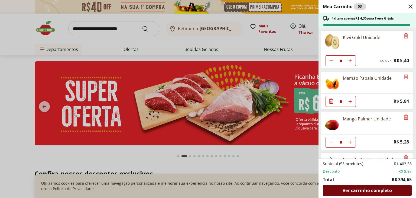
click at [340, 190] on div "Ver carrinho completo" at bounding box center [367, 190] width 89 height 11
